Goal: Task Accomplishment & Management: Use online tool/utility

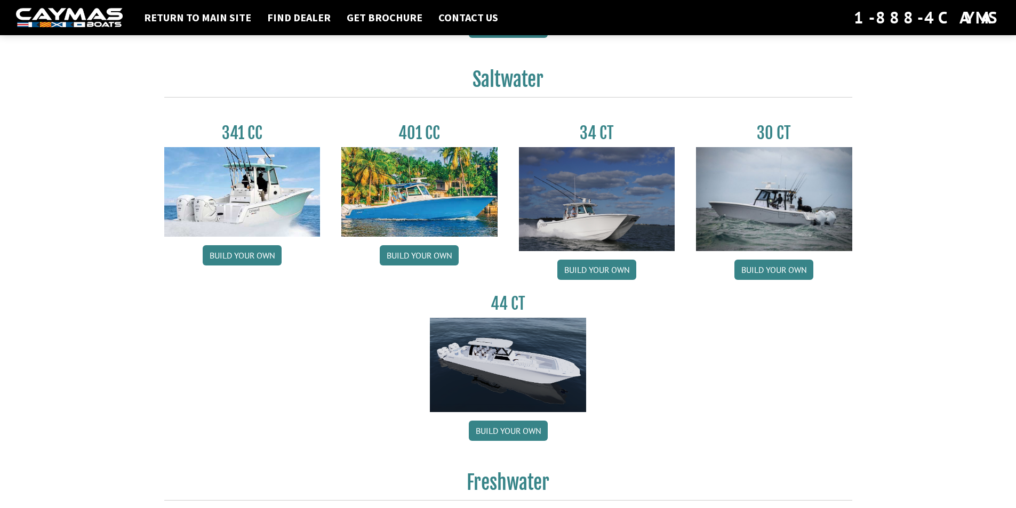
scroll to position [446, 0]
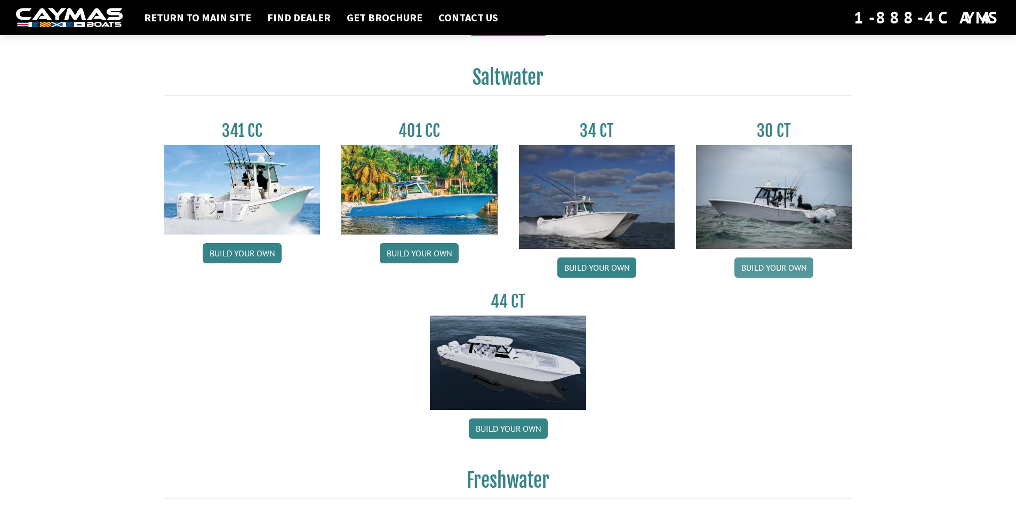
click at [780, 266] on link "Build your own" at bounding box center [773, 268] width 79 height 20
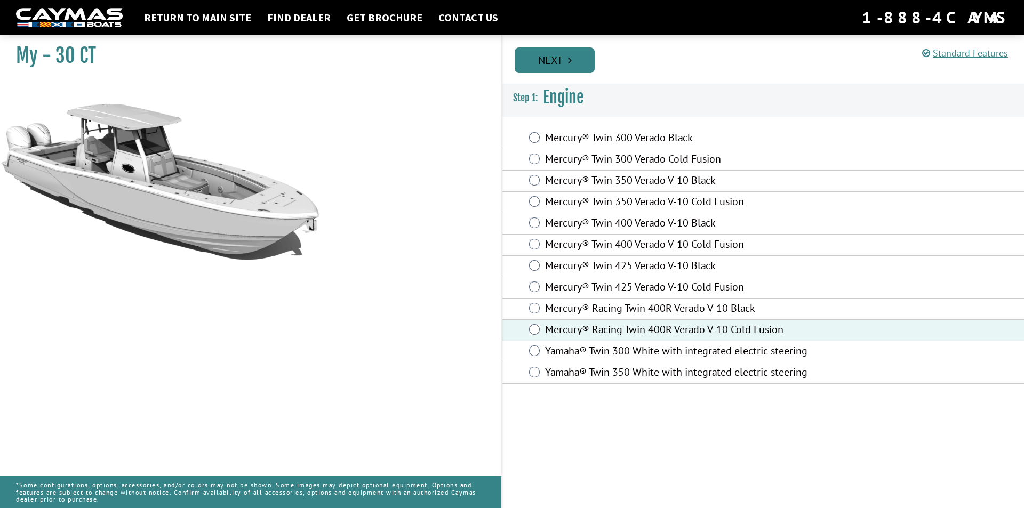
click at [566, 57] on link "Next" at bounding box center [555, 60] width 80 height 26
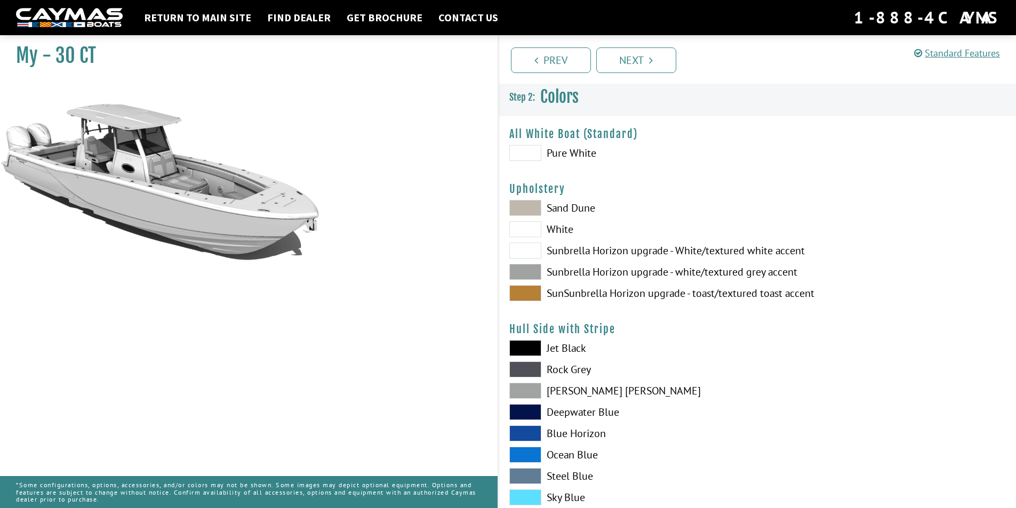
click at [533, 156] on span at bounding box center [525, 153] width 32 height 16
click at [531, 228] on span at bounding box center [525, 229] width 32 height 16
click at [534, 210] on span at bounding box center [525, 208] width 32 height 16
click at [534, 227] on span at bounding box center [525, 229] width 32 height 16
click at [534, 250] on span at bounding box center [525, 251] width 32 height 16
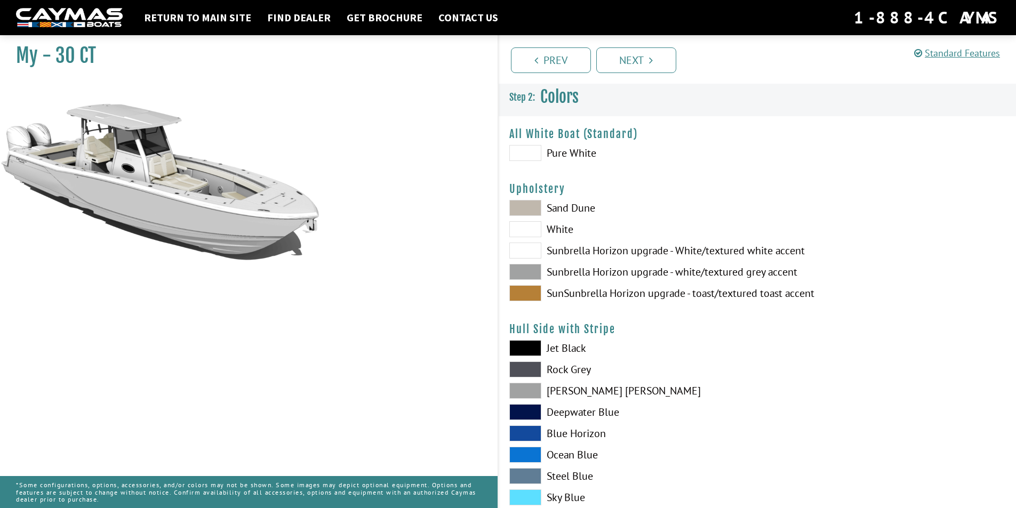
click at [533, 268] on span at bounding box center [525, 272] width 32 height 16
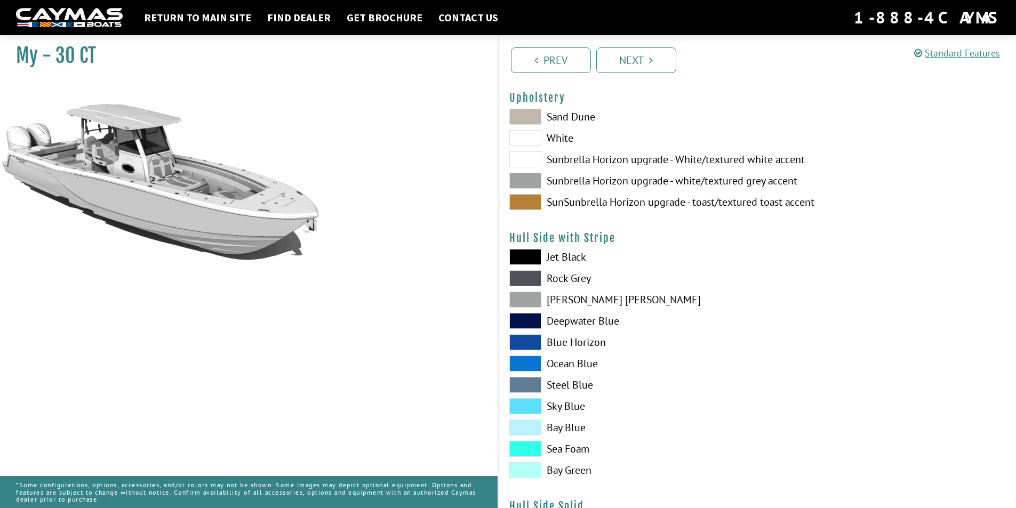
scroll to position [95, 0]
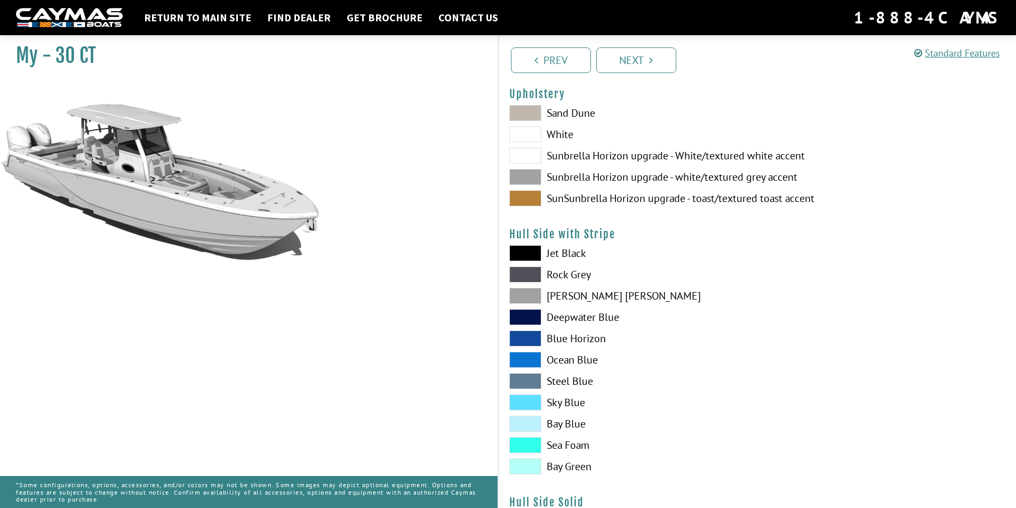
click at [530, 277] on span at bounding box center [525, 275] width 32 height 16
click at [529, 301] on span at bounding box center [525, 296] width 32 height 16
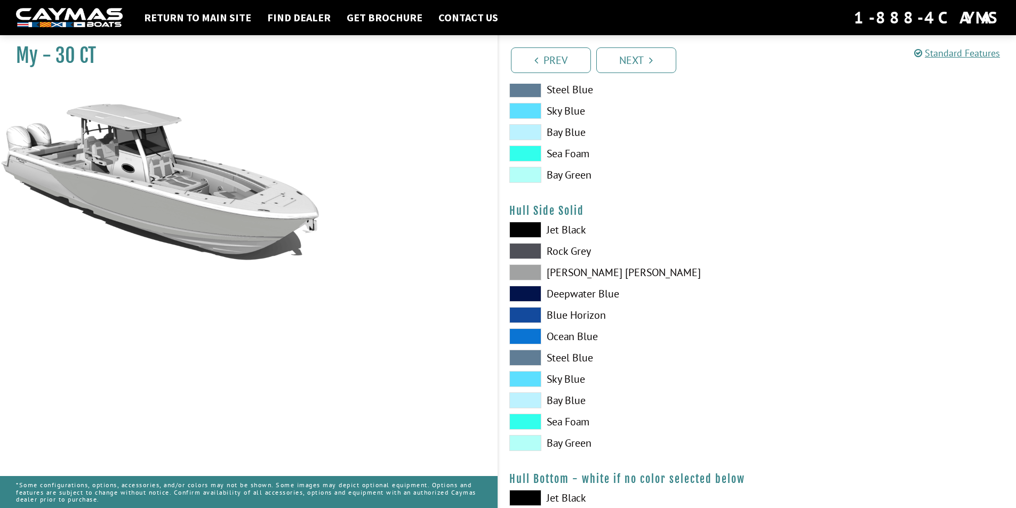
scroll to position [390, 0]
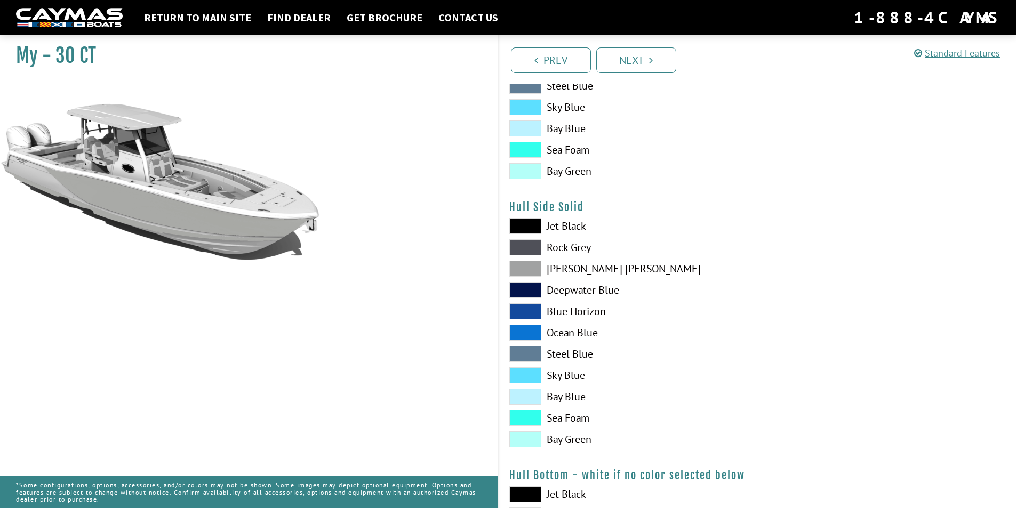
click at [522, 267] on span at bounding box center [525, 269] width 32 height 16
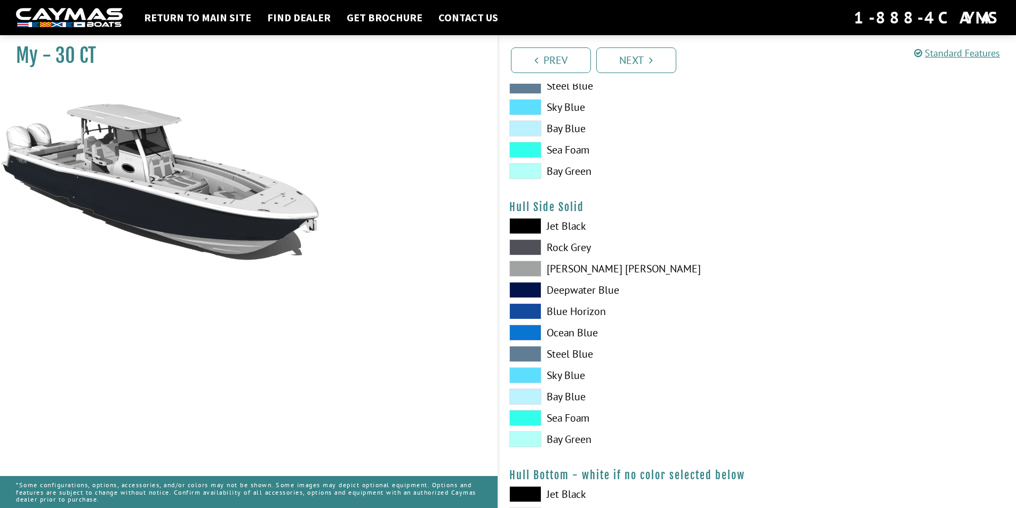
click at [536, 251] on span at bounding box center [525, 247] width 32 height 16
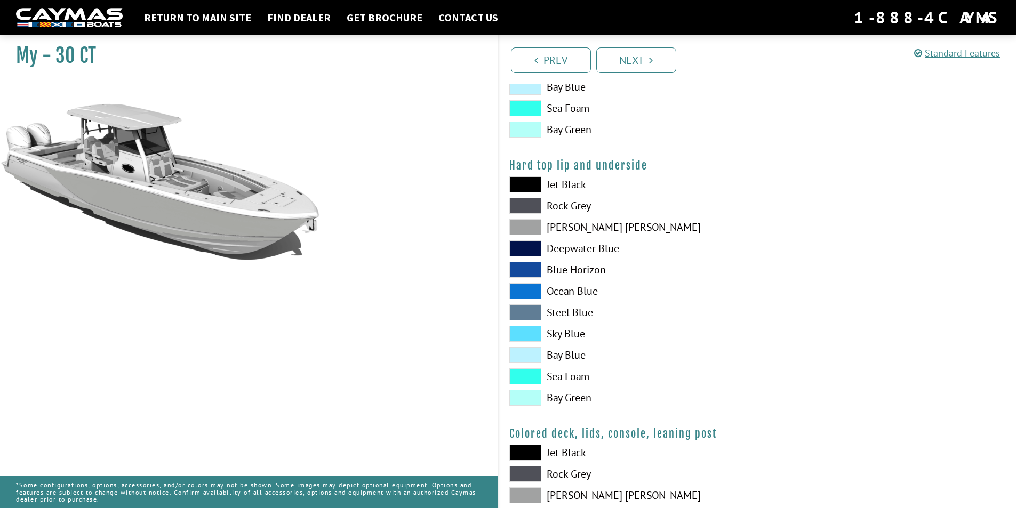
scroll to position [975, 0]
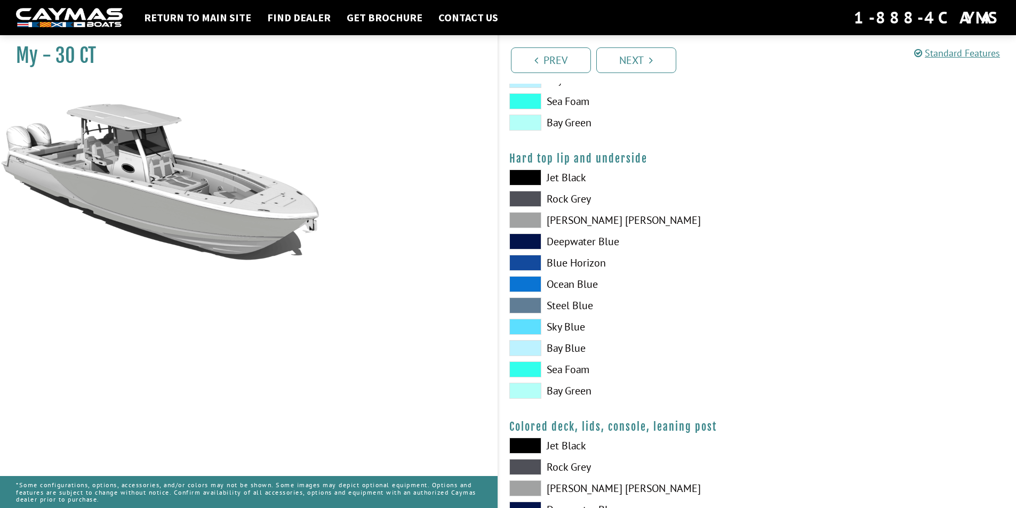
click at [523, 204] on span at bounding box center [525, 199] width 32 height 16
click at [527, 224] on span at bounding box center [525, 220] width 32 height 16
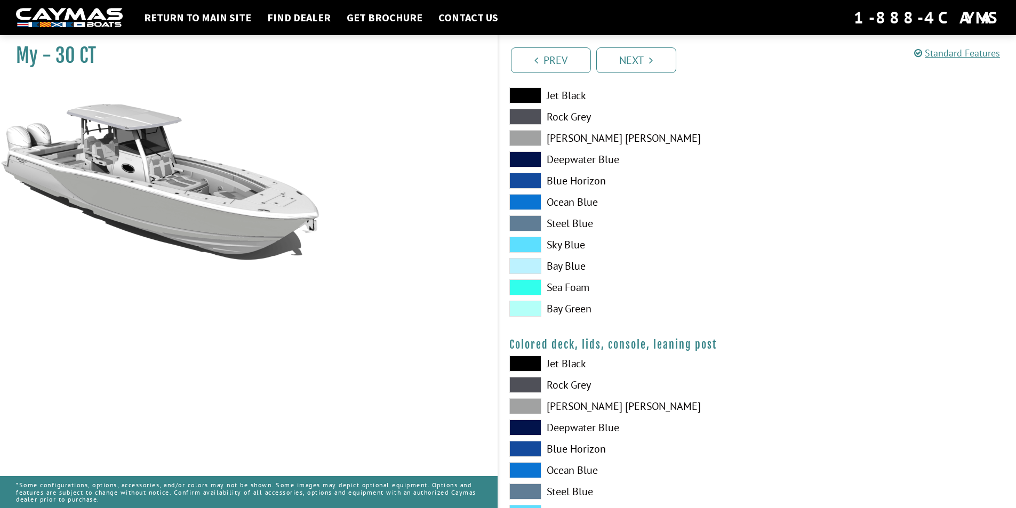
scroll to position [1165, 0]
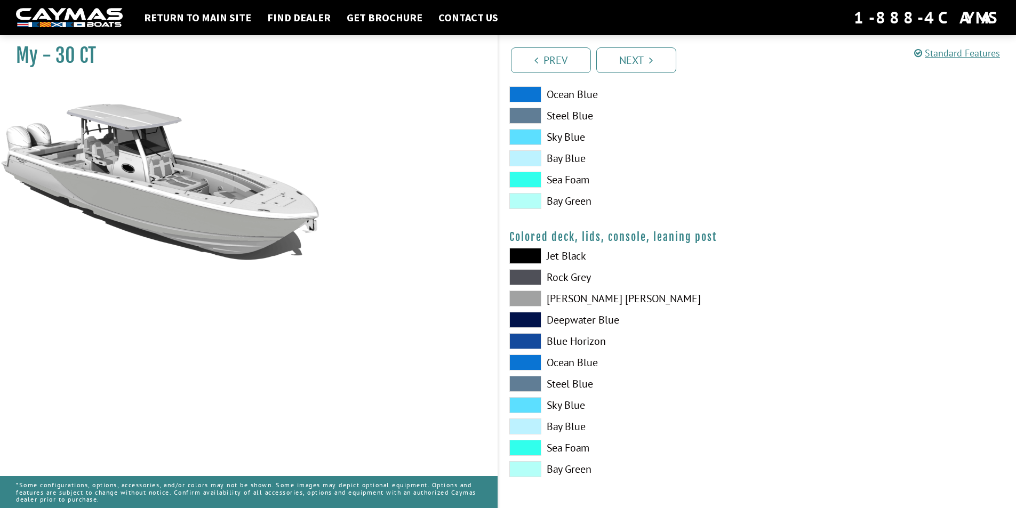
click at [532, 281] on span at bounding box center [525, 277] width 32 height 16
click at [521, 303] on span at bounding box center [525, 299] width 32 height 16
click at [535, 271] on span at bounding box center [525, 277] width 32 height 16
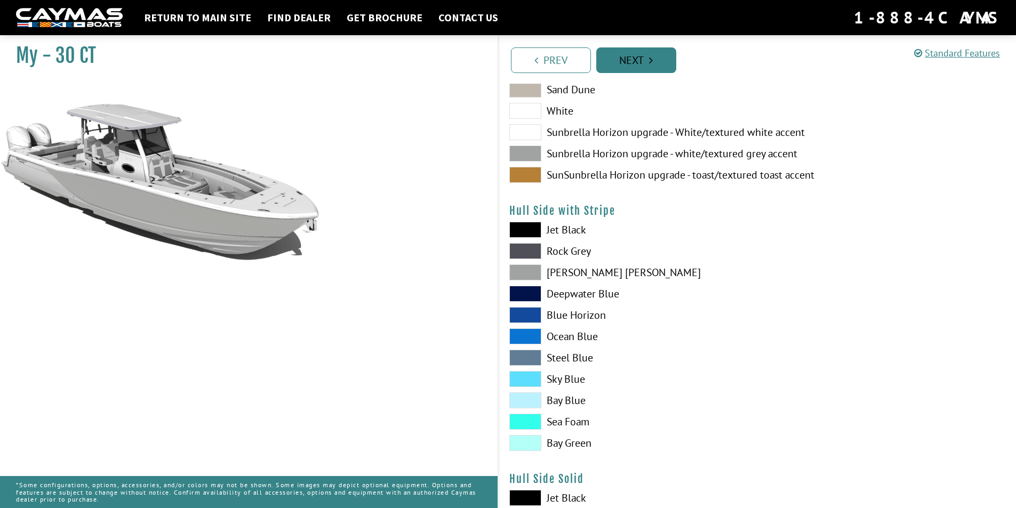
click at [627, 56] on link "Next" at bounding box center [636, 60] width 80 height 26
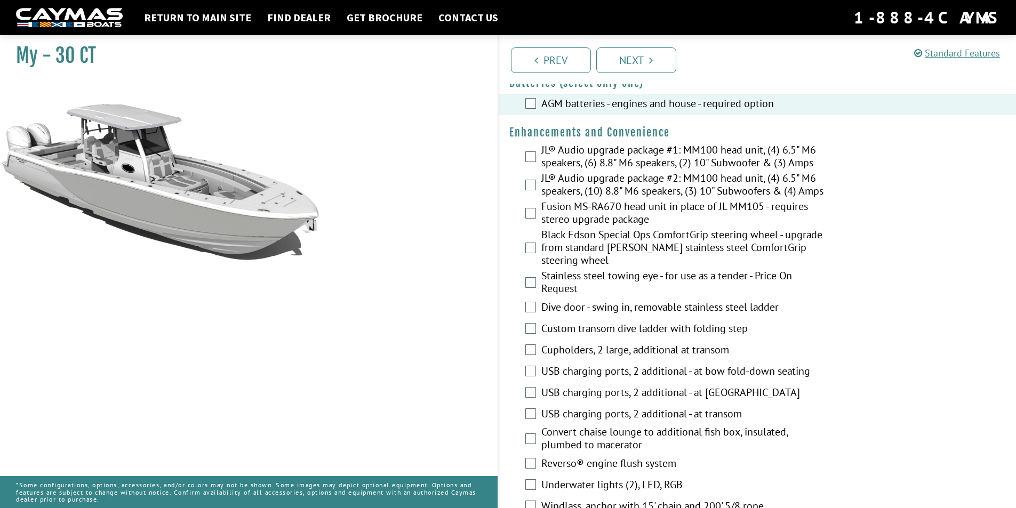
scroll to position [353, 0]
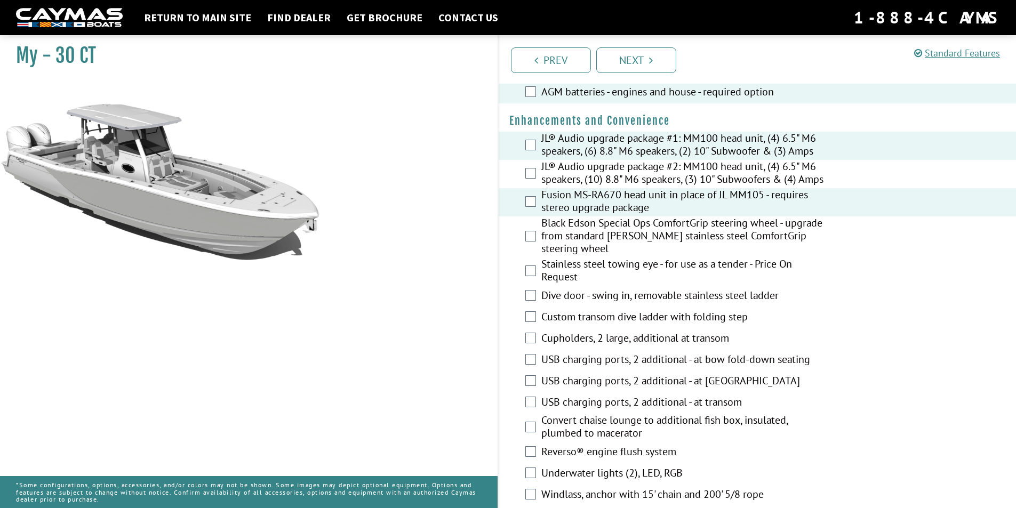
click at [532, 249] on div "Black Edson Special Ops ComfortGrip steering wheel - upgrade from standard [PER…" at bounding box center [758, 236] width 518 height 41
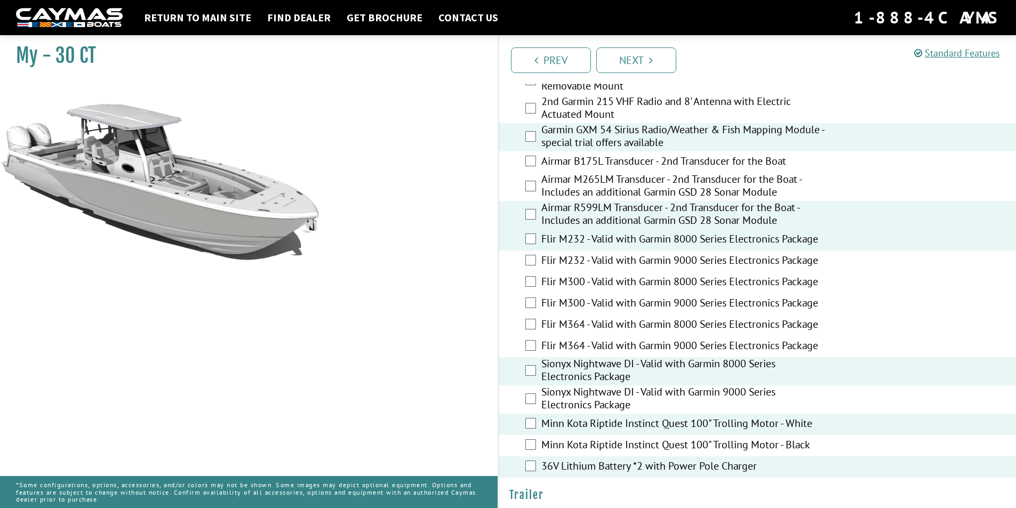
scroll to position [2189, 0]
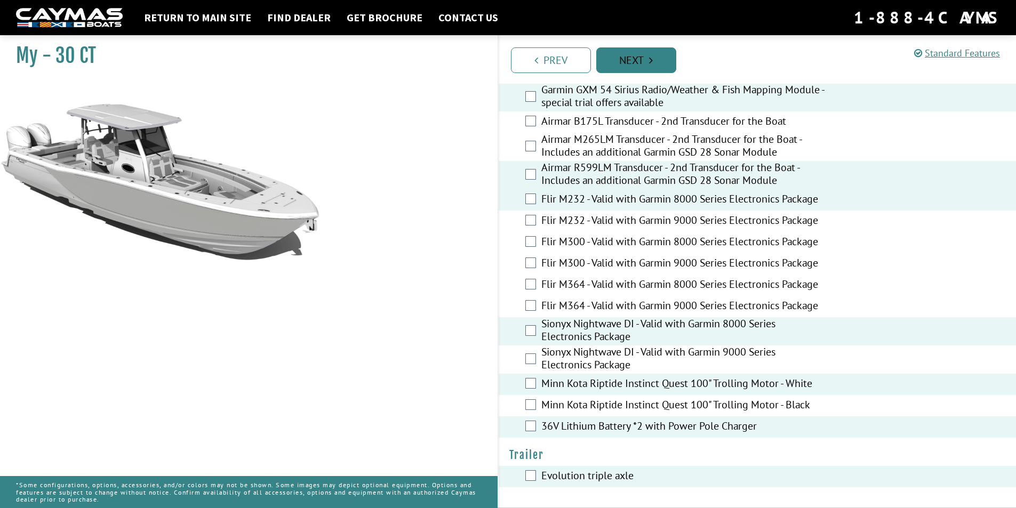
click at [654, 63] on link "Next" at bounding box center [636, 60] width 80 height 26
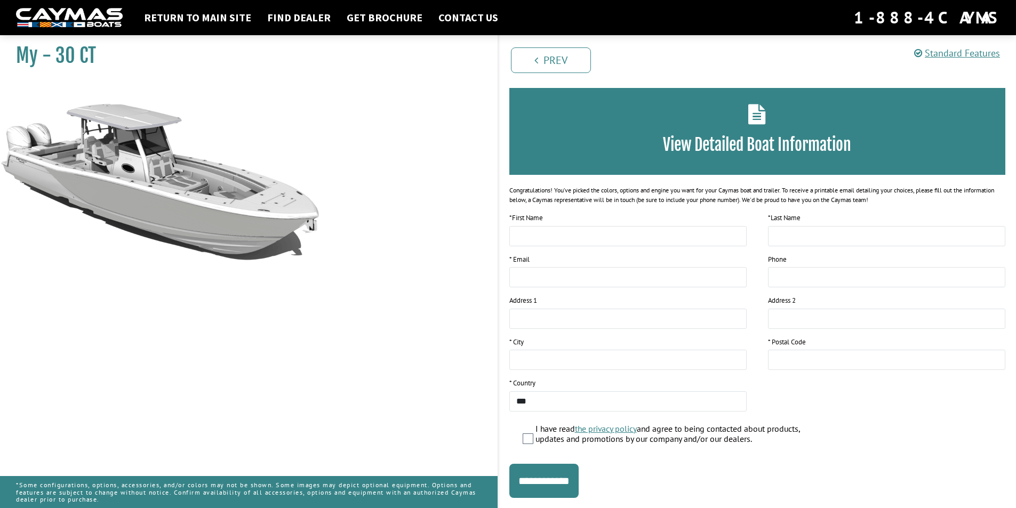
scroll to position [0, 0]
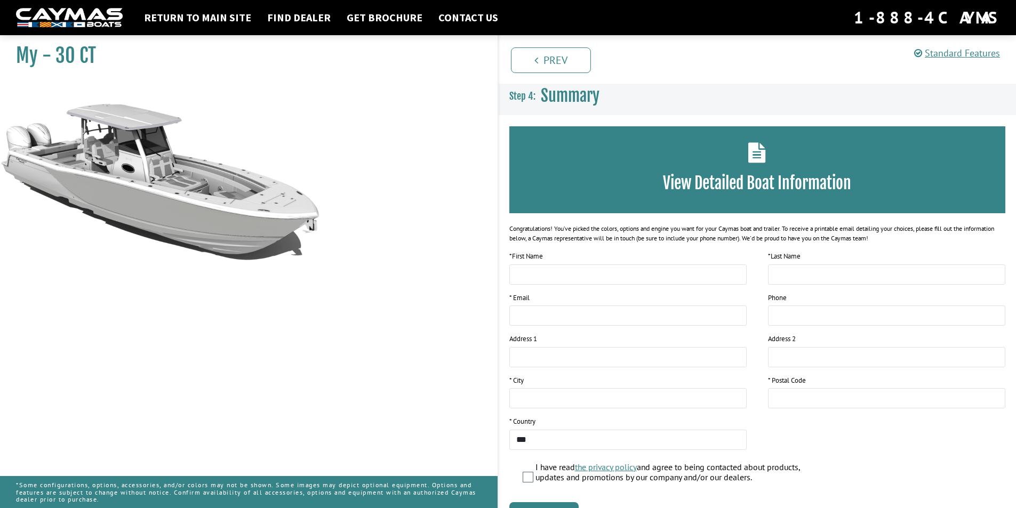
click at [750, 176] on h3 "View Detailed Boat Information" at bounding box center [757, 183] width 464 height 20
click at [209, 21] on link "Return to main site" at bounding box center [198, 18] width 118 height 14
